Goal: Register for event/course

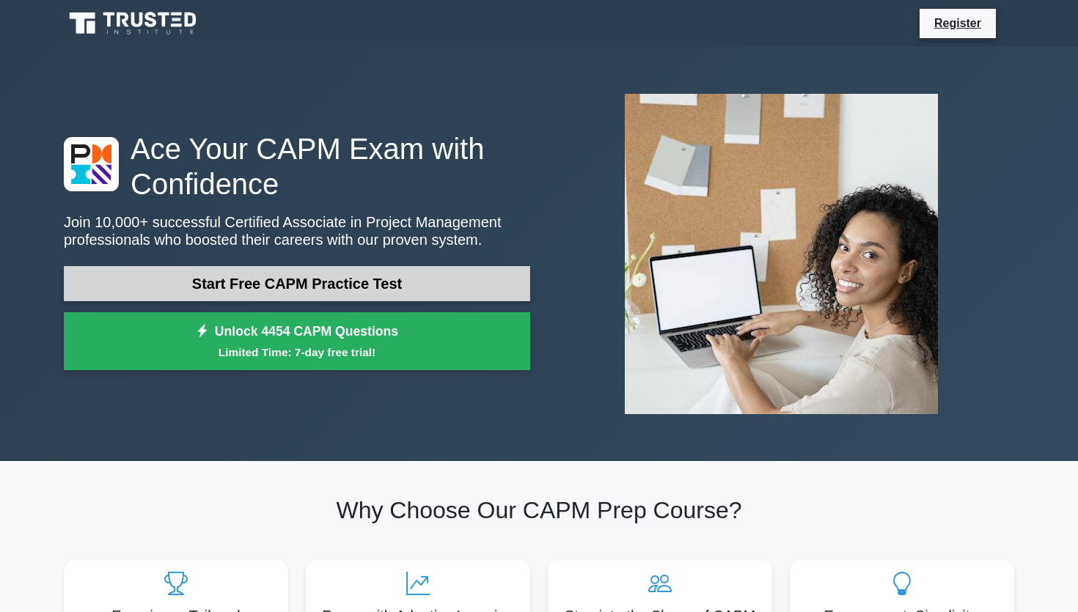
click at [303, 281] on link "Start Free CAPM Practice Test" at bounding box center [297, 283] width 466 height 35
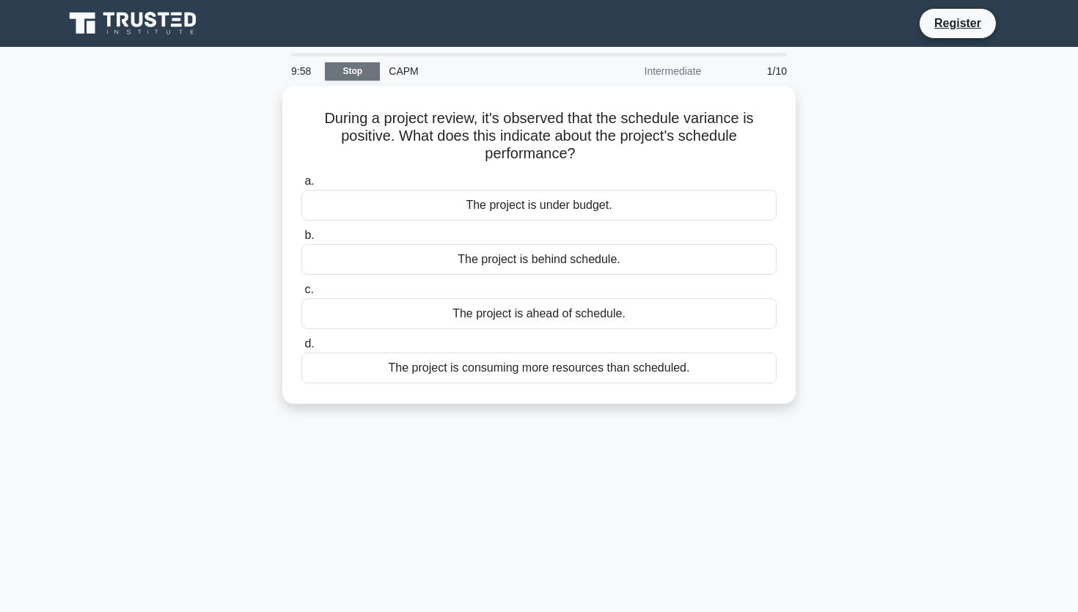
click at [358, 72] on link "Stop" at bounding box center [352, 71] width 55 height 18
